Goal: Transaction & Acquisition: Purchase product/service

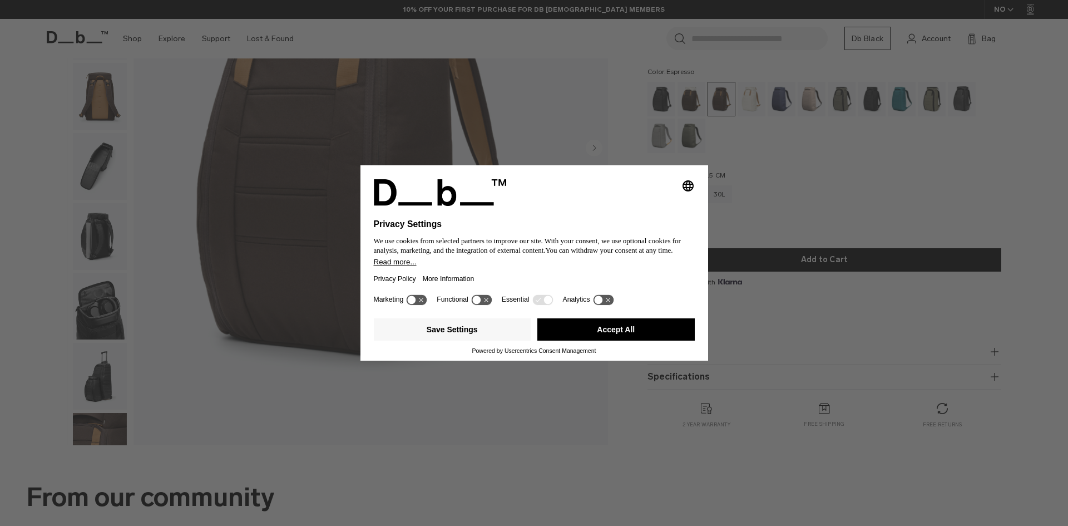
click at [652, 326] on button "Accept All" at bounding box center [616, 329] width 157 height 22
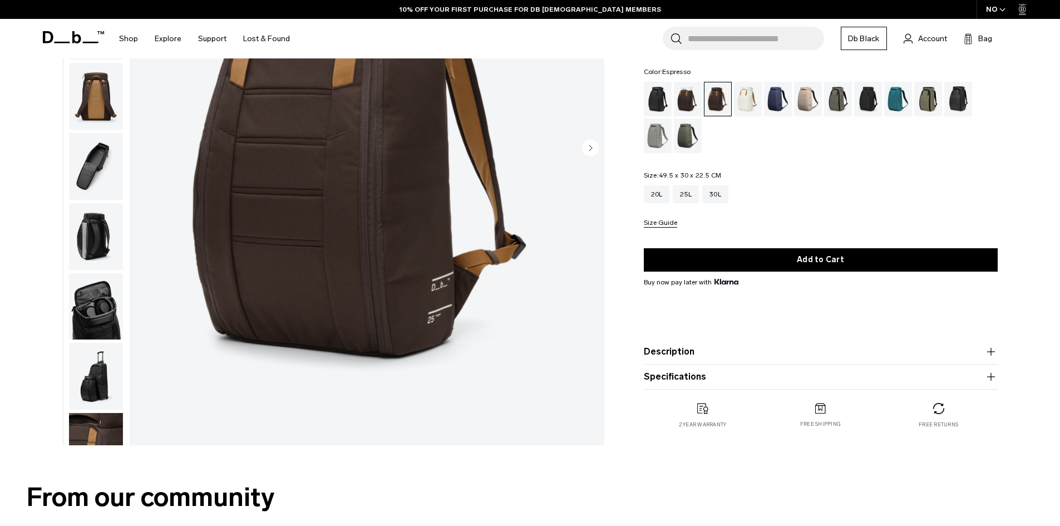
click at [1017, 163] on div "Hugger Backpack 25L 2.199 NOK 4.5 star rating 549 Reviews Color: Espresso Out o…" at bounding box center [820, 234] width 421 height 431
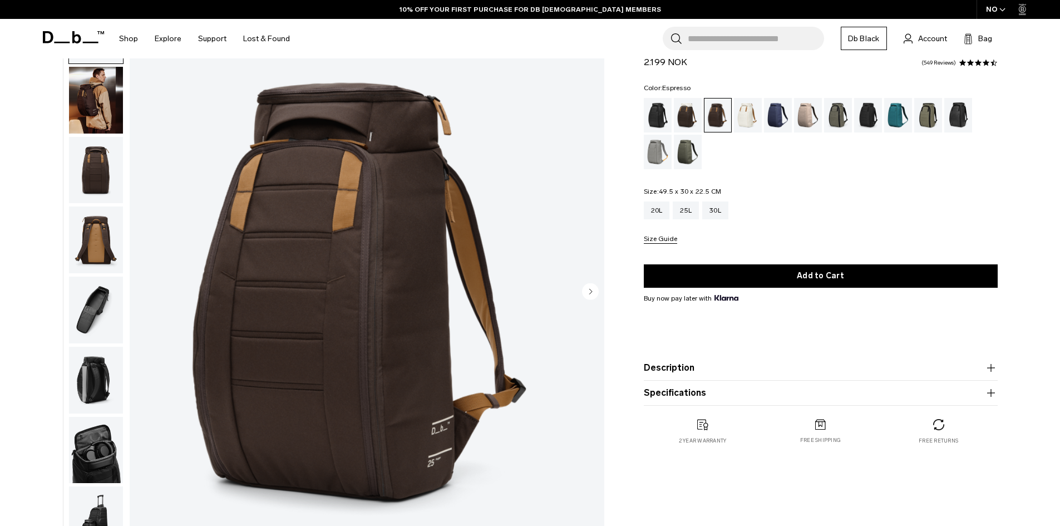
scroll to position [56, 0]
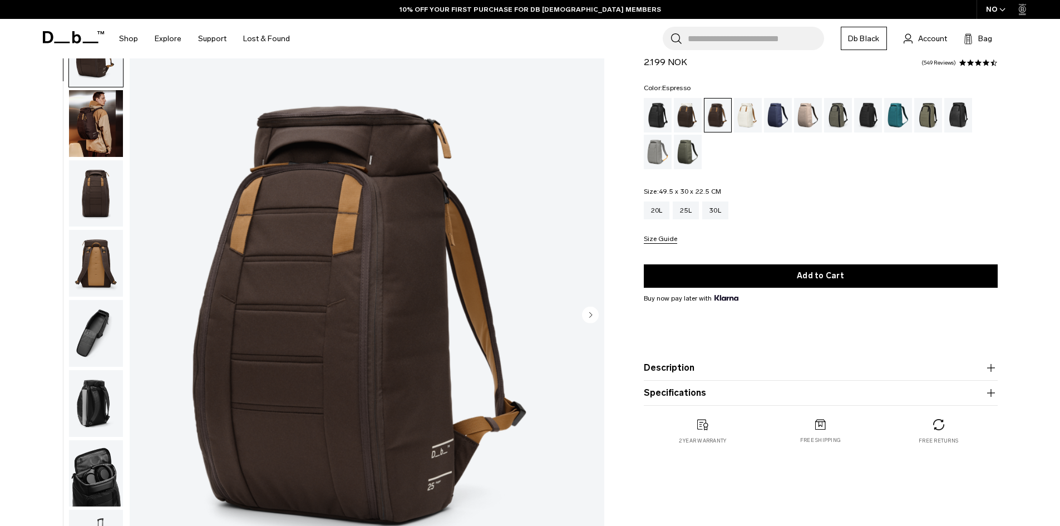
click at [81, 128] on img "button" at bounding box center [96, 123] width 54 height 67
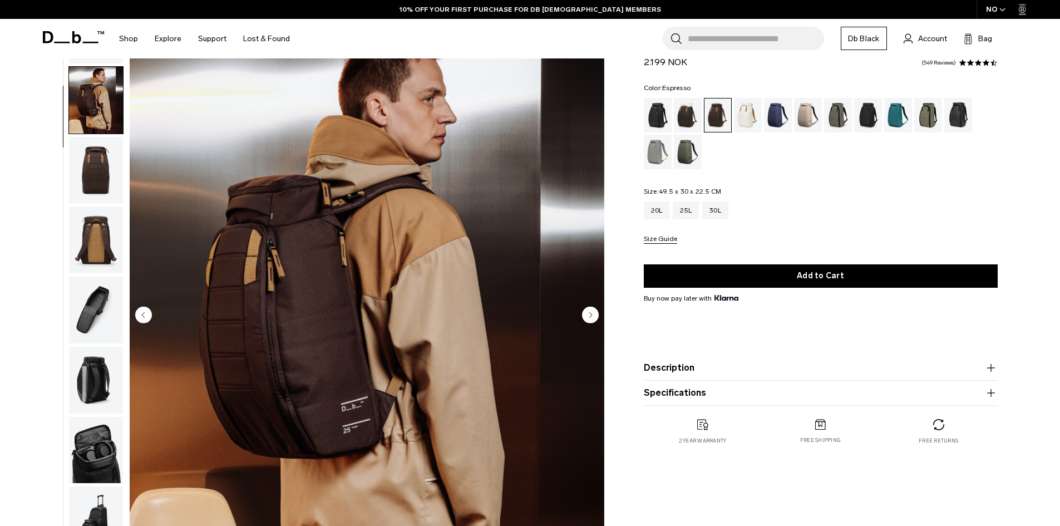
scroll to position [35, 0]
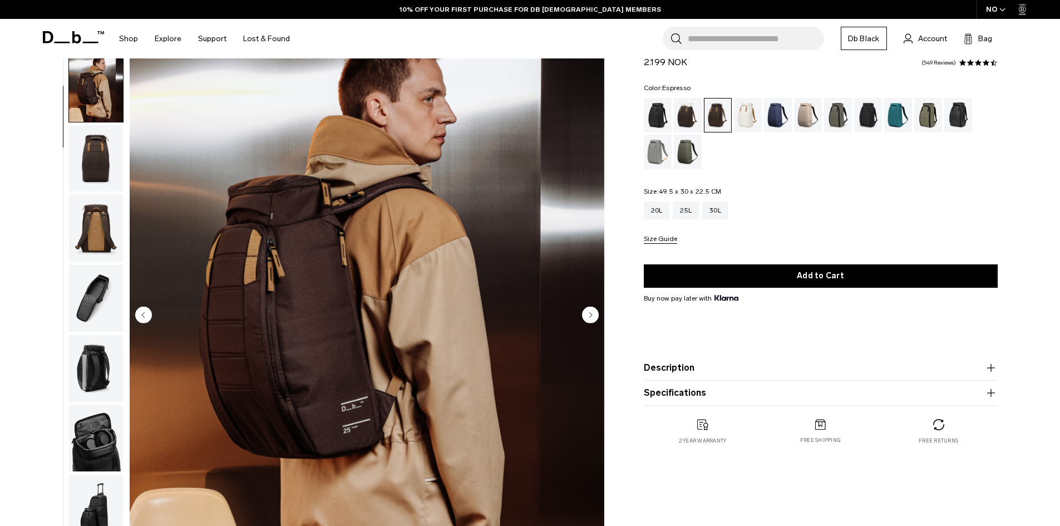
click at [98, 174] on img "button" at bounding box center [96, 158] width 54 height 67
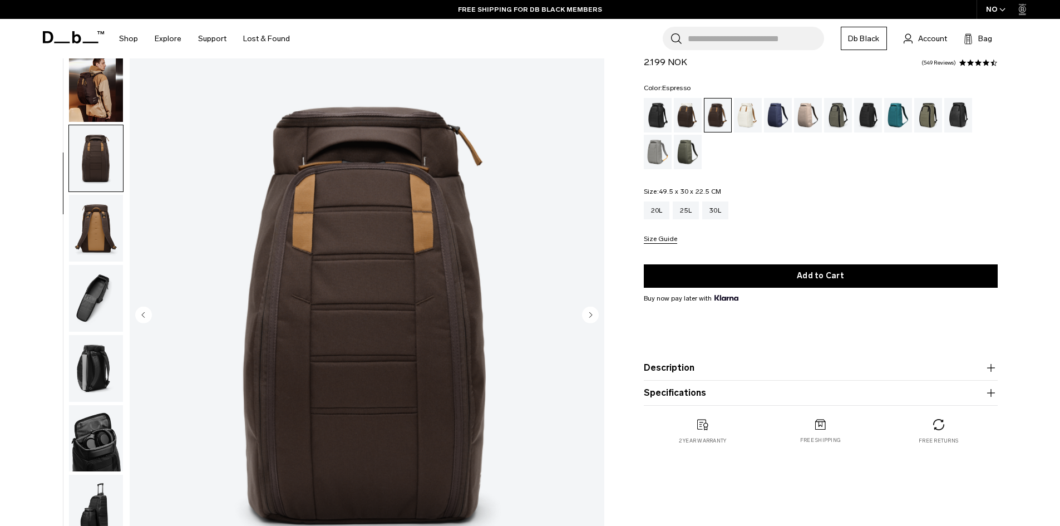
click at [92, 220] on img "button" at bounding box center [96, 228] width 54 height 67
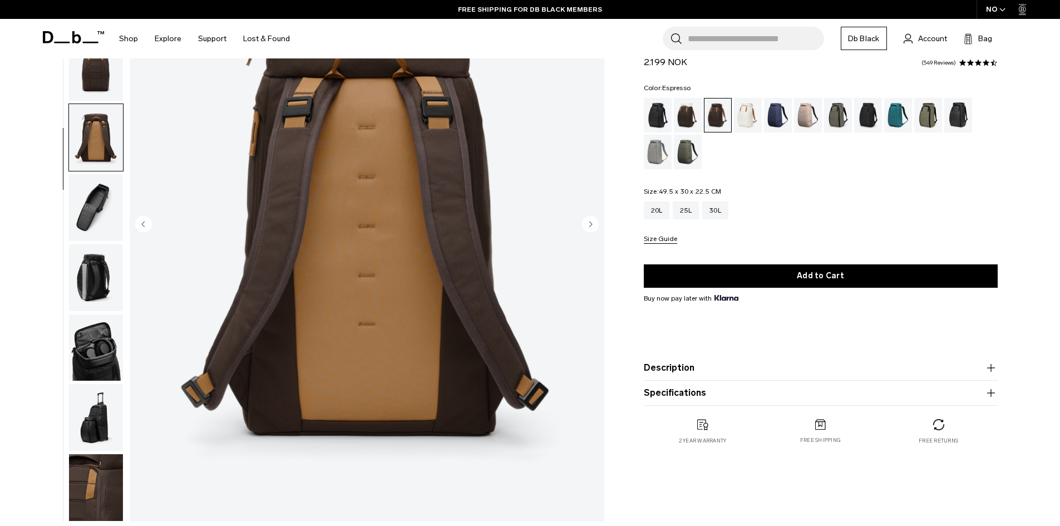
scroll to position [167, 0]
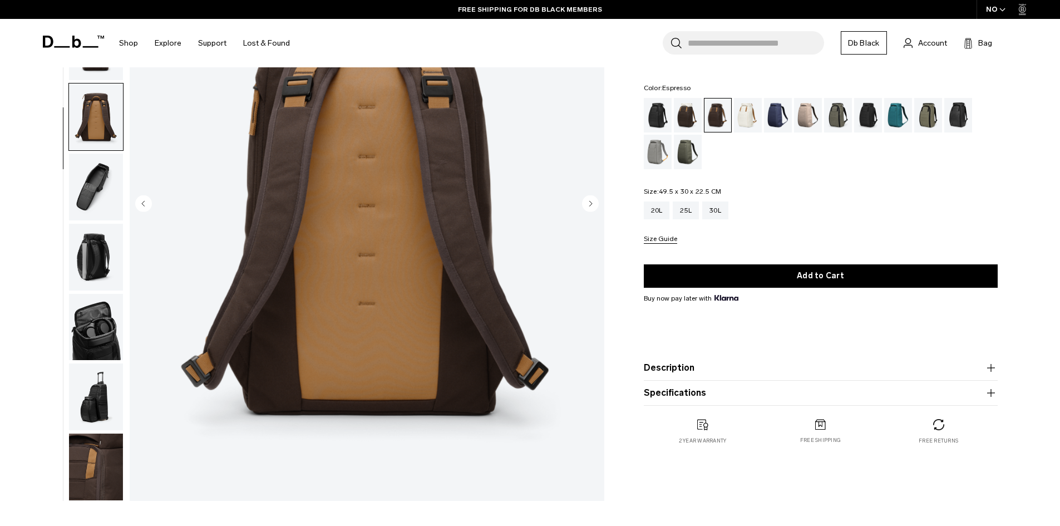
click at [106, 191] on img "button" at bounding box center [96, 187] width 54 height 67
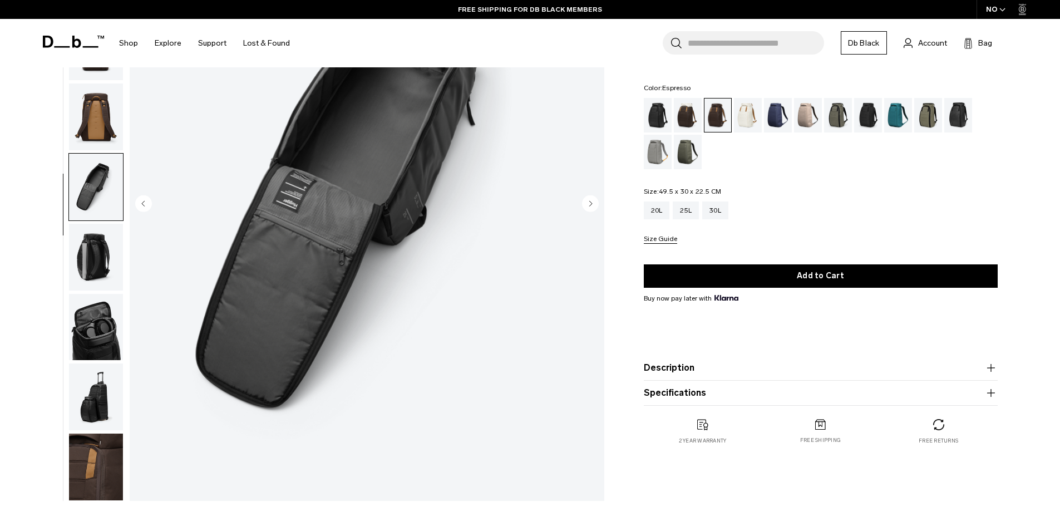
click at [86, 451] on img "button" at bounding box center [96, 467] width 54 height 67
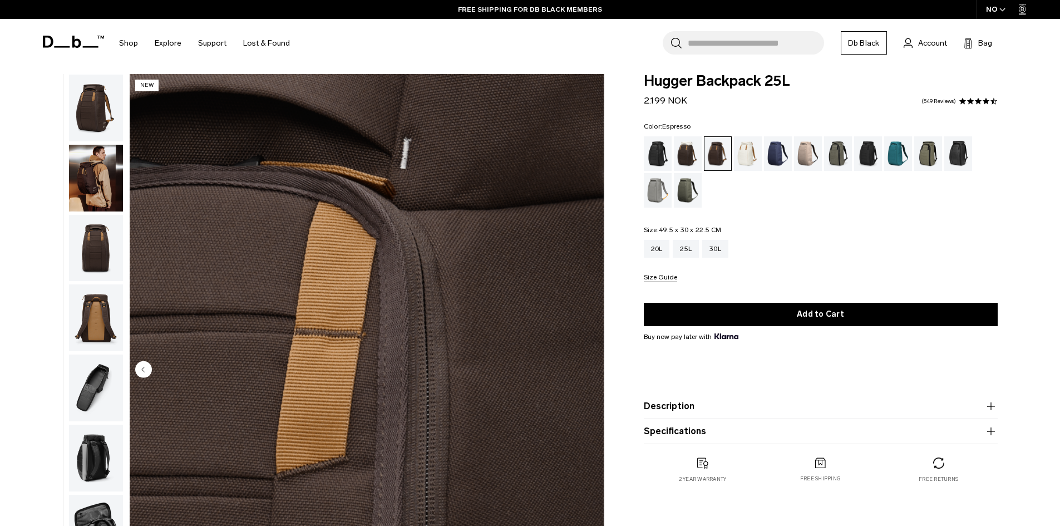
scroll to position [0, 0]
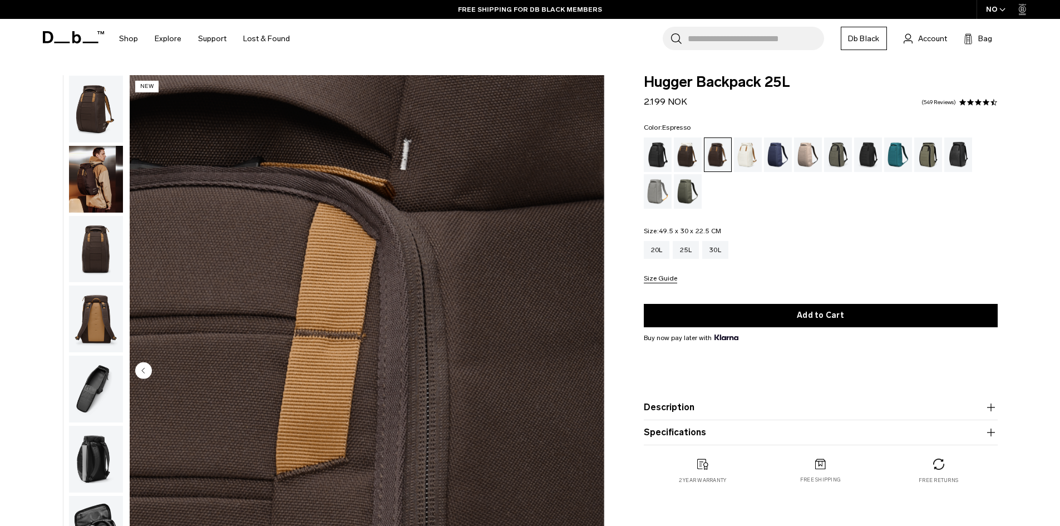
click at [107, 257] on img "button" at bounding box center [96, 249] width 54 height 67
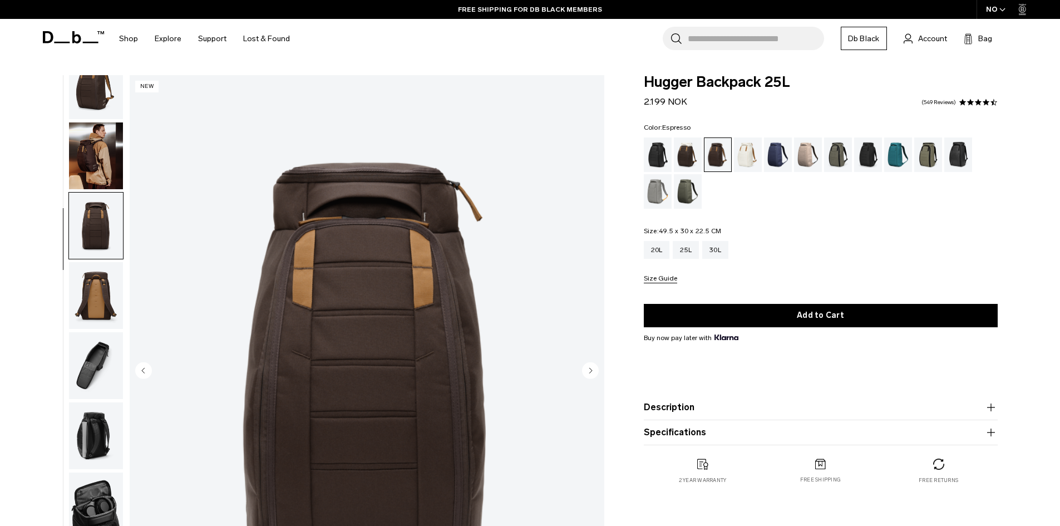
scroll to position [35, 0]
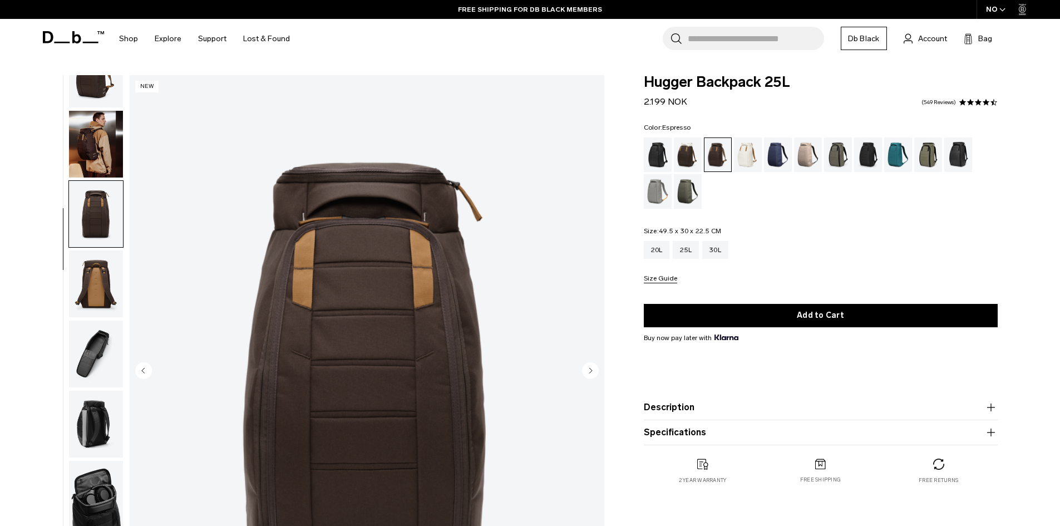
click at [101, 81] on img "button" at bounding box center [96, 74] width 54 height 67
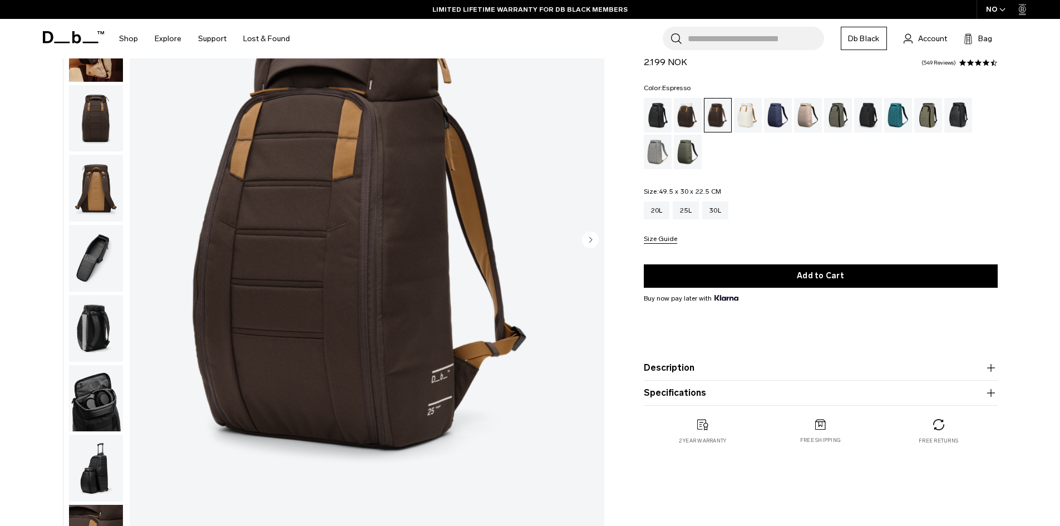
scroll to position [167, 0]
